Goal: Obtain resource: Obtain resource

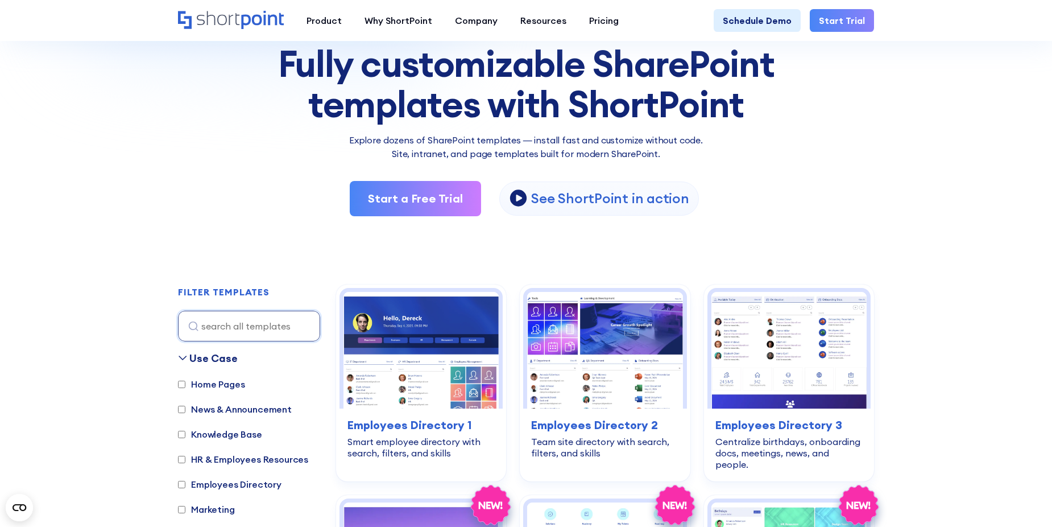
click at [159, 210] on img at bounding box center [409, 94] width 819 height 367
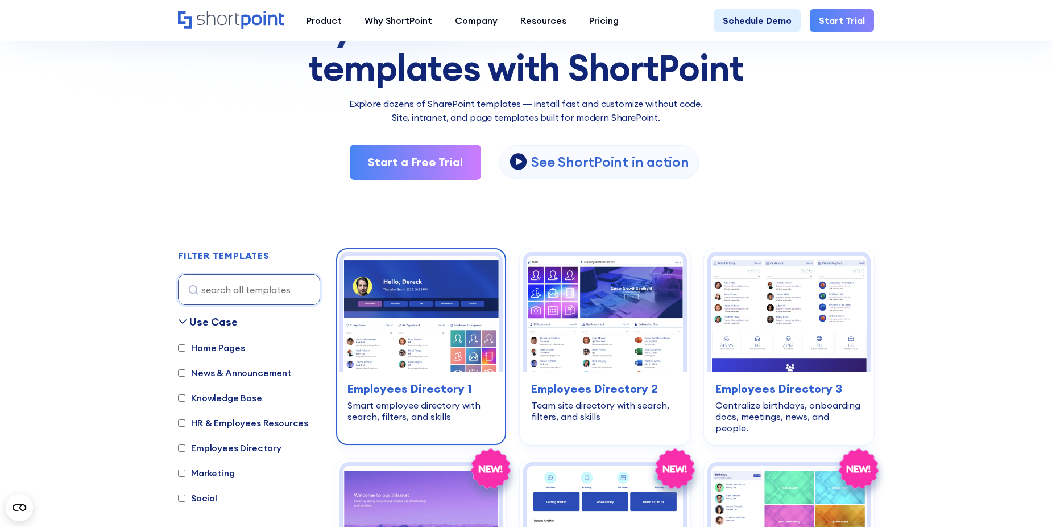
scroll to position [226, 0]
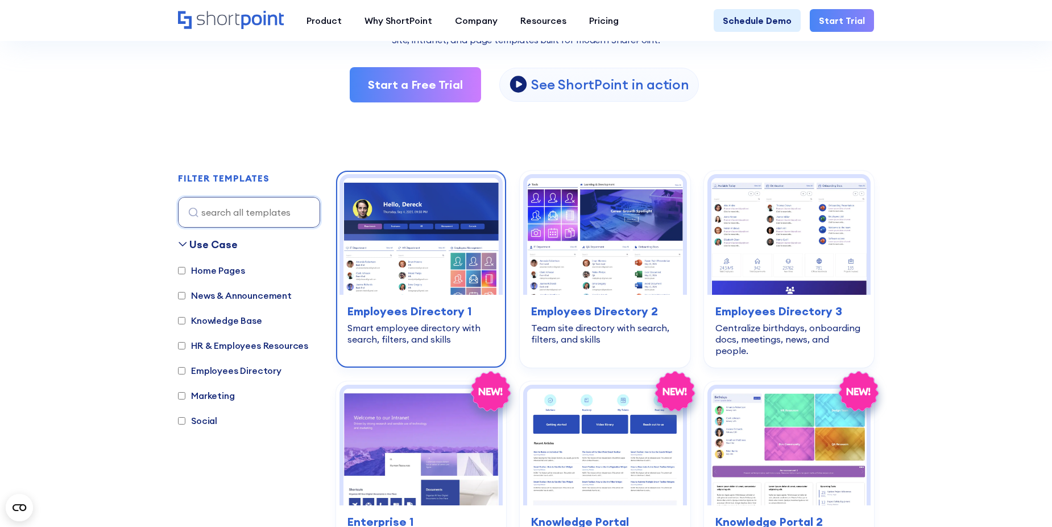
click at [451, 238] on img at bounding box center [420, 236] width 155 height 117
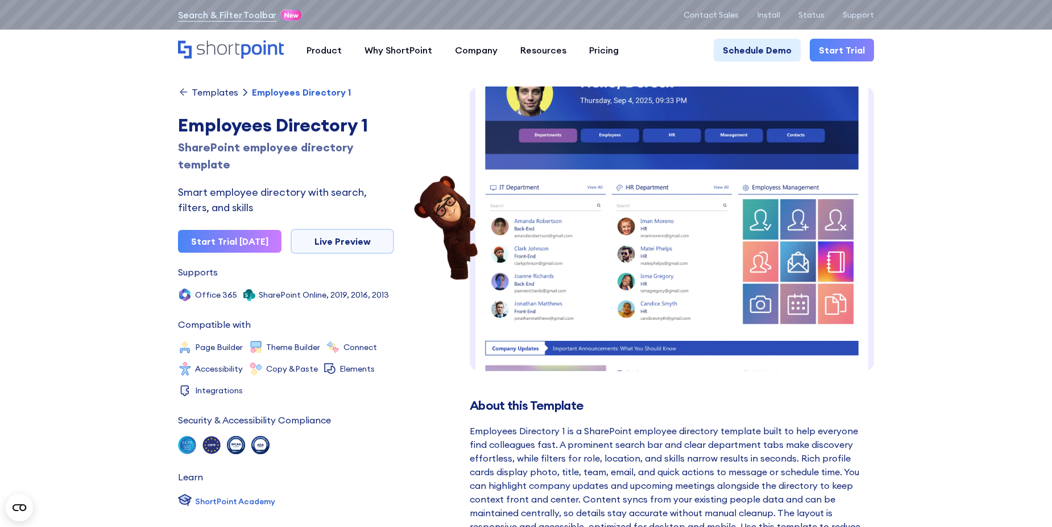
scroll to position [57, 0]
